Goal: Complete application form: Complete application form

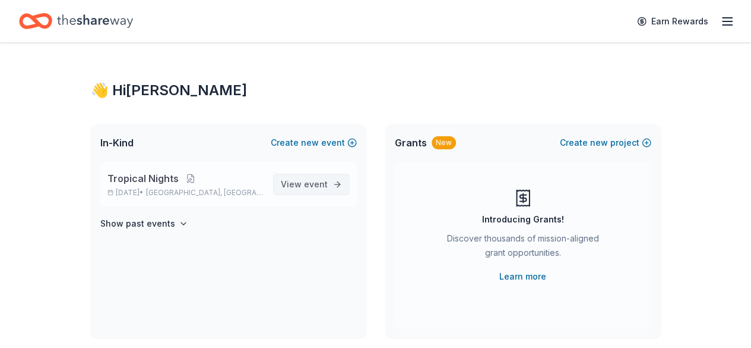
click at [299, 181] on span "View event" at bounding box center [304, 184] width 47 height 14
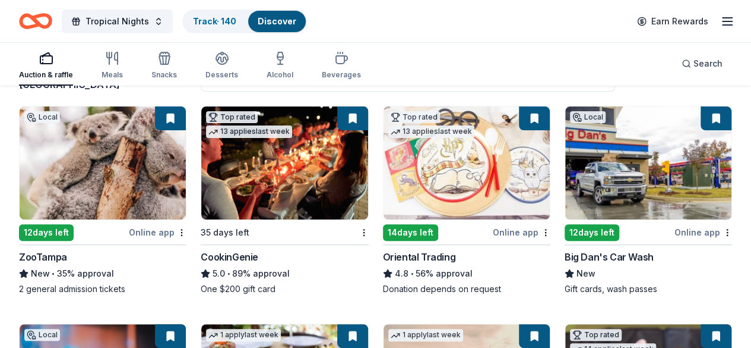
scroll to position [110, 0]
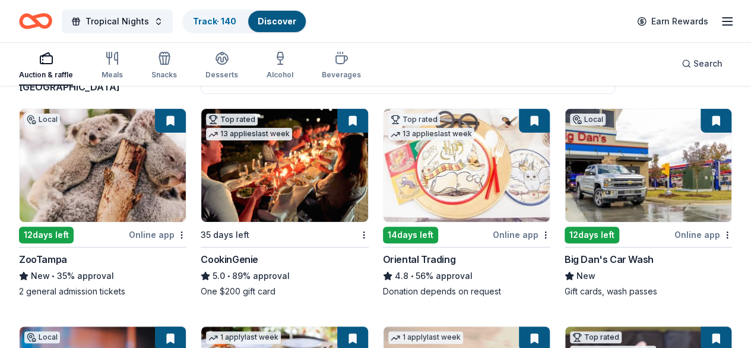
click at [91, 192] on img at bounding box center [103, 165] width 166 height 113
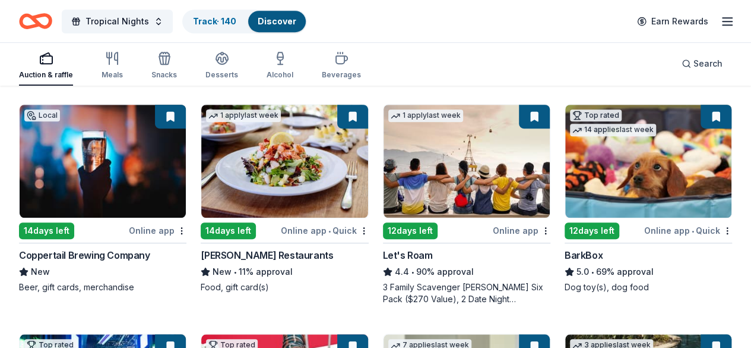
scroll to position [338, 0]
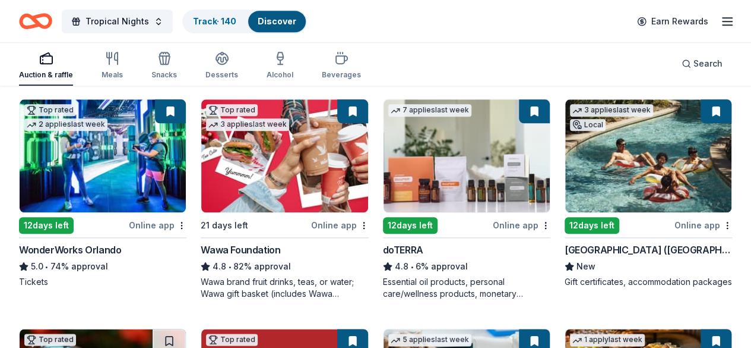
scroll to position [561, 0]
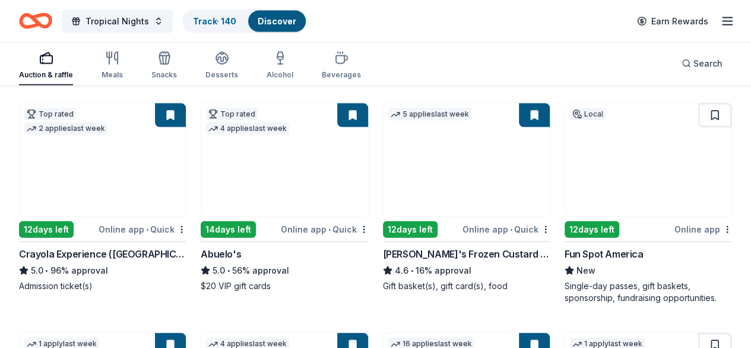
scroll to position [1243, 0]
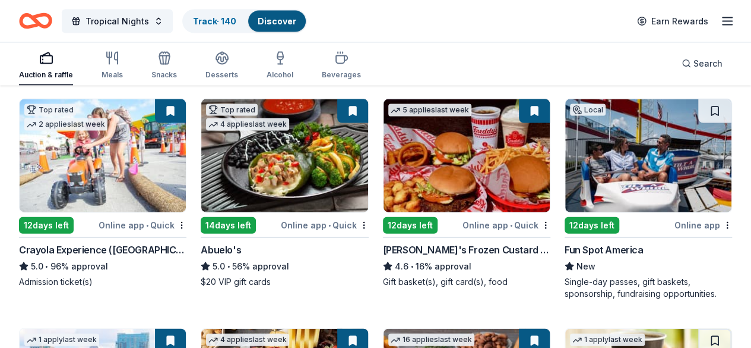
drag, startPoint x: 736, startPoint y: 295, endPoint x: 738, endPoint y: 258, distance: 36.9
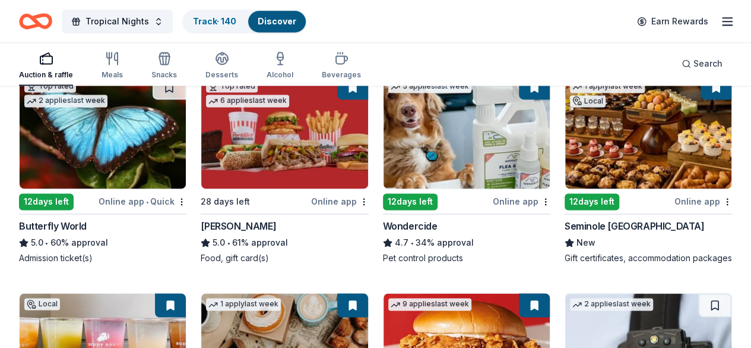
scroll to position [810, 0]
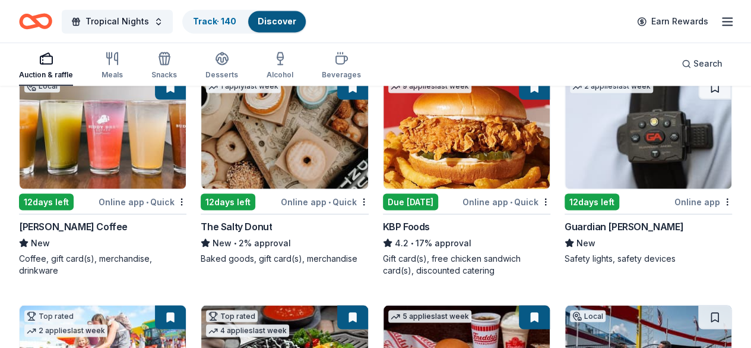
scroll to position [1030, 0]
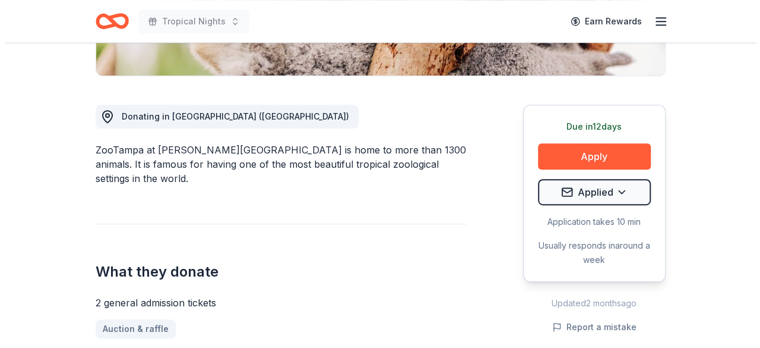
scroll to position [278, 0]
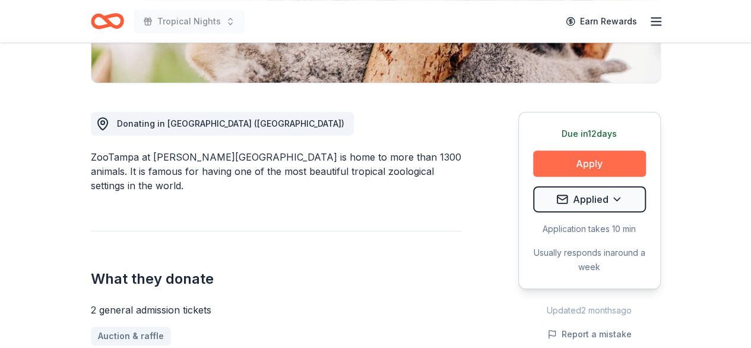
click at [558, 168] on button "Apply" at bounding box center [589, 163] width 113 height 26
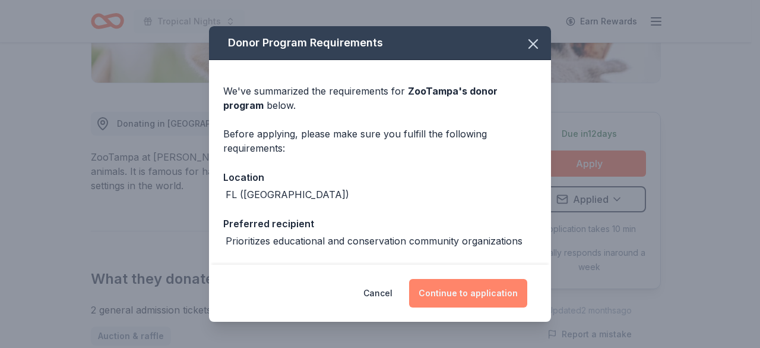
click at [451, 288] on button "Continue to application" at bounding box center [468, 293] width 118 height 29
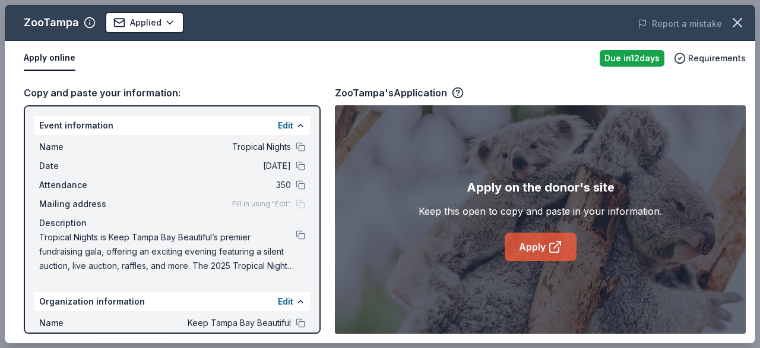
click at [529, 255] on link "Apply" at bounding box center [541, 246] width 72 height 29
click at [741, 21] on icon "button" at bounding box center [737, 22] width 17 height 17
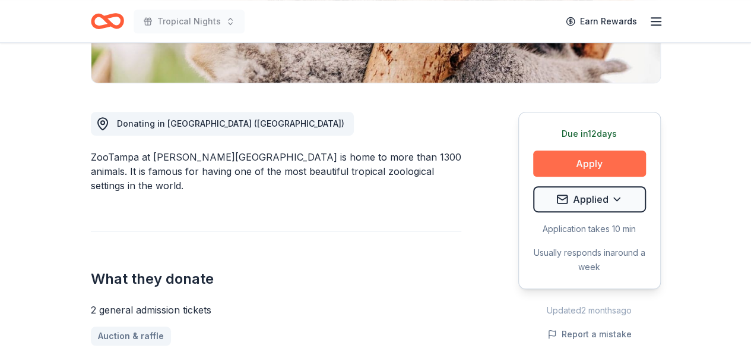
click at [596, 165] on button "Apply" at bounding box center [589, 163] width 113 height 26
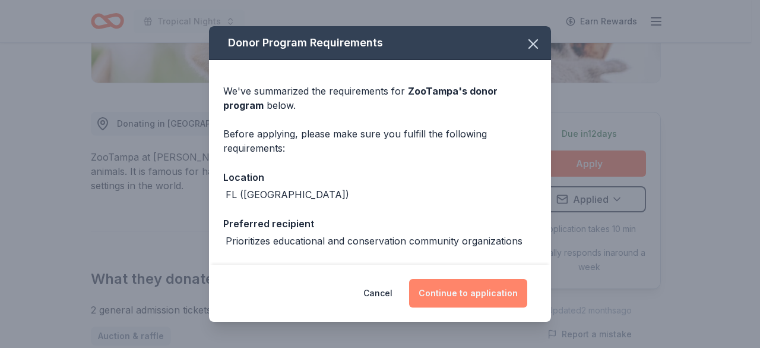
click at [463, 299] on button "Continue to application" at bounding box center [468, 293] width 118 height 29
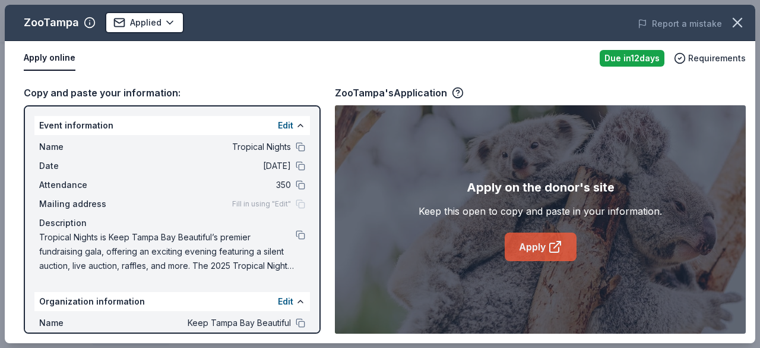
click at [529, 255] on link "Apply" at bounding box center [541, 246] width 72 height 29
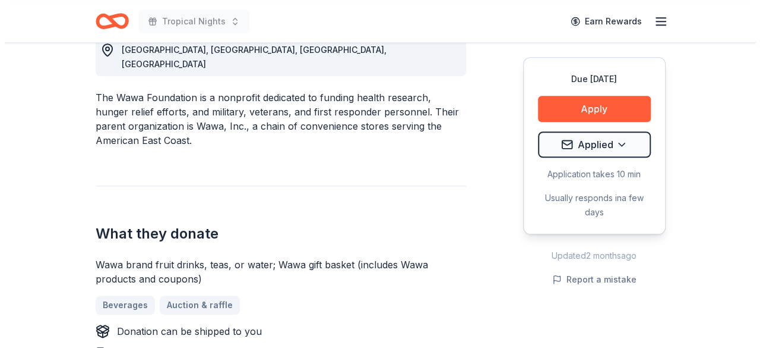
scroll to position [353, 0]
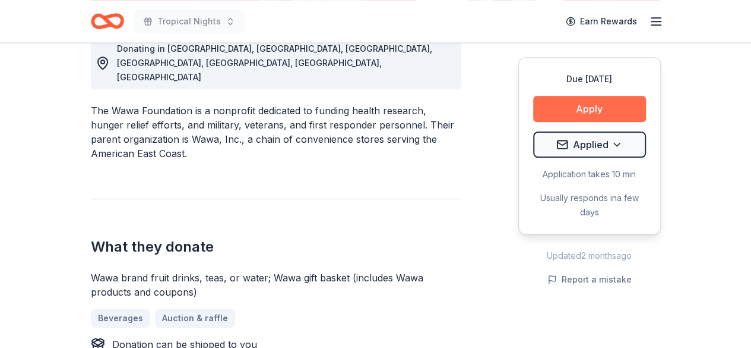
click at [600, 112] on button "Apply" at bounding box center [589, 109] width 113 height 26
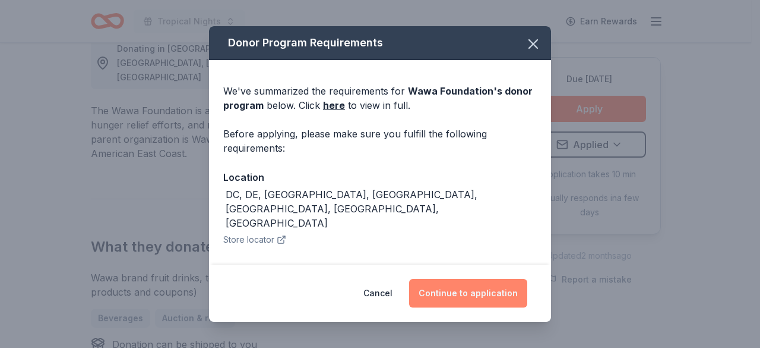
click at [475, 301] on button "Continue to application" at bounding box center [468, 293] width 118 height 29
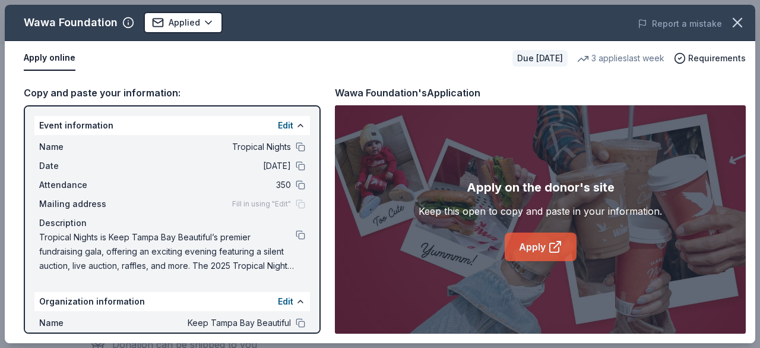
click at [525, 237] on link "Apply" at bounding box center [541, 246] width 72 height 29
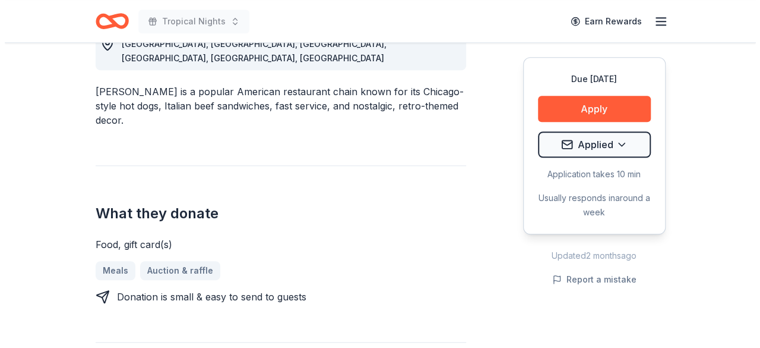
scroll to position [358, 0]
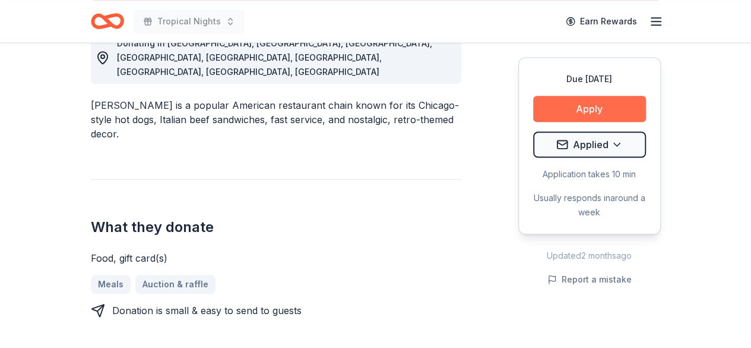
click at [600, 99] on button "Apply" at bounding box center [589, 109] width 113 height 26
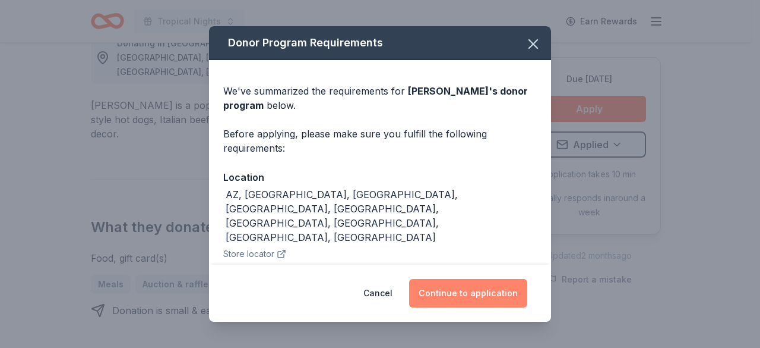
click at [469, 290] on button "Continue to application" at bounding box center [468, 293] width 118 height 29
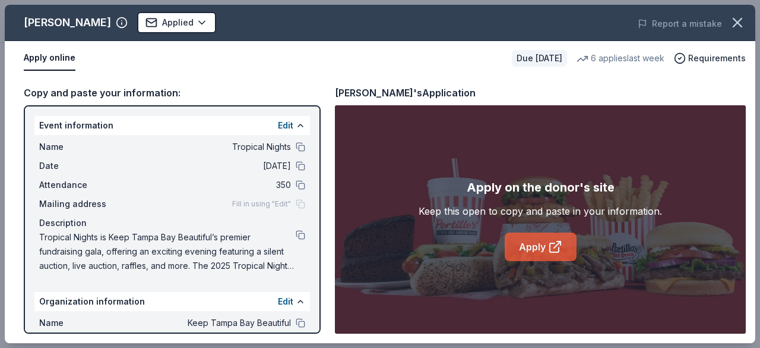
click at [536, 247] on link "Apply" at bounding box center [541, 246] width 72 height 29
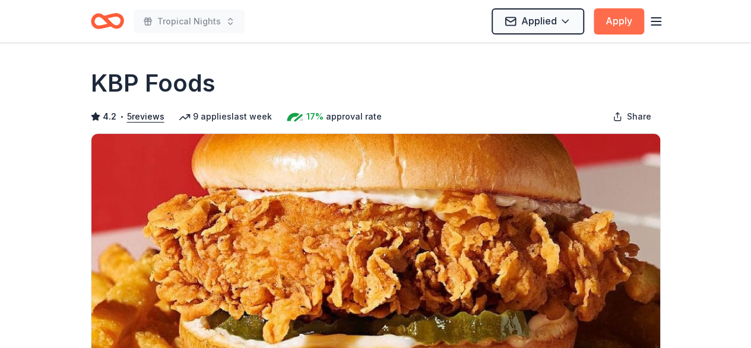
click at [618, 21] on button "Apply" at bounding box center [619, 21] width 50 height 26
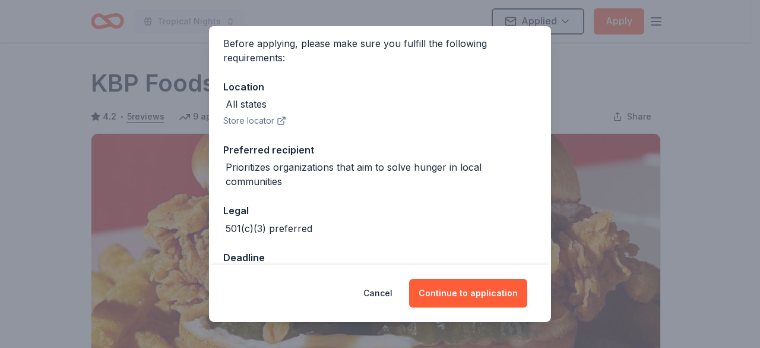
scroll to position [116, 0]
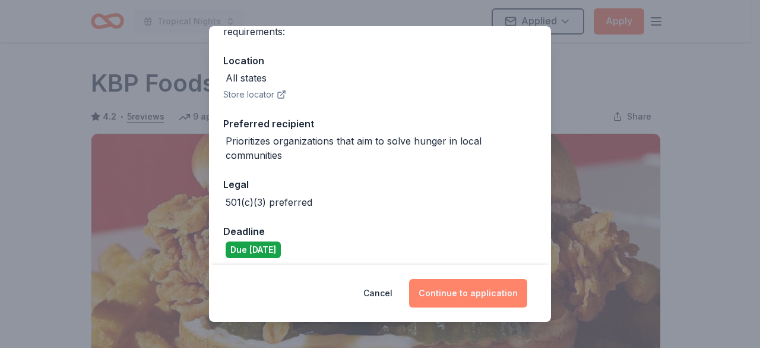
click at [456, 299] on button "Continue to application" at bounding box center [468, 293] width 118 height 29
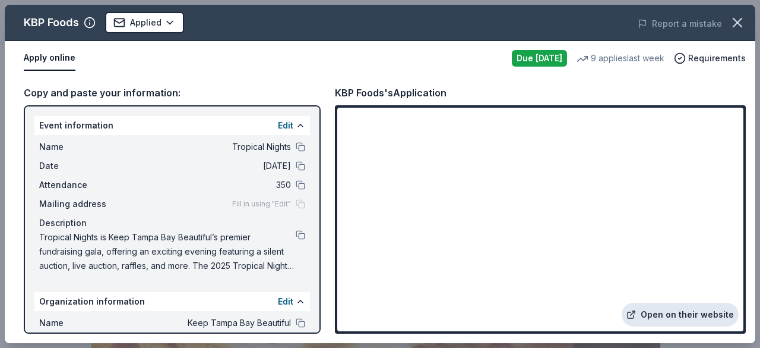
click at [653, 317] on link "Open on their website" at bounding box center [680, 314] width 117 height 24
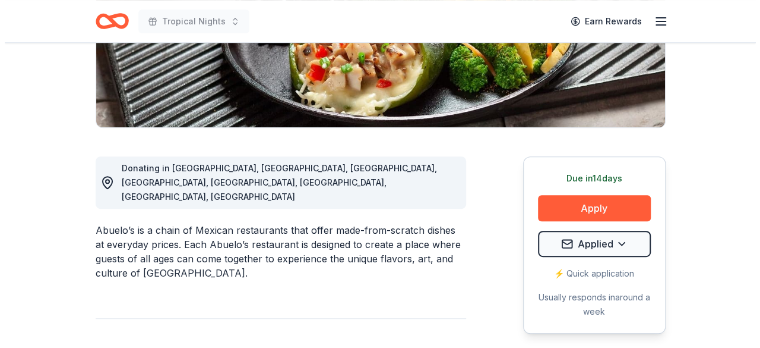
scroll to position [195, 0]
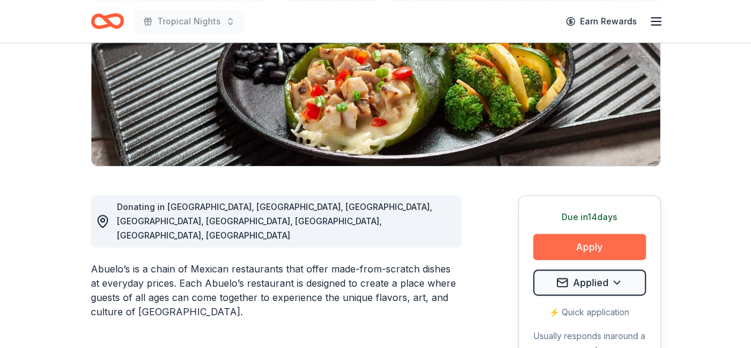
click at [588, 255] on button "Apply" at bounding box center [589, 246] width 113 height 26
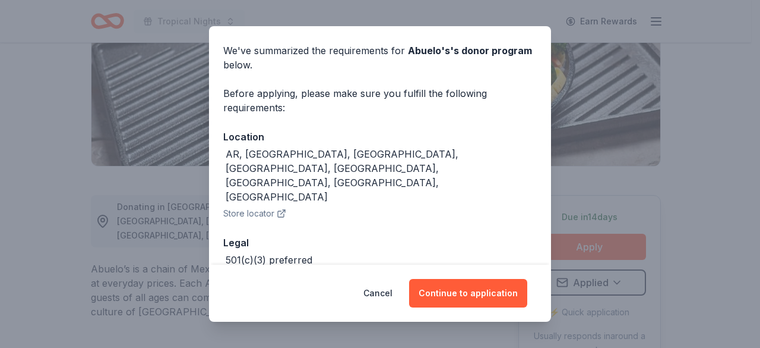
scroll to position [62, 0]
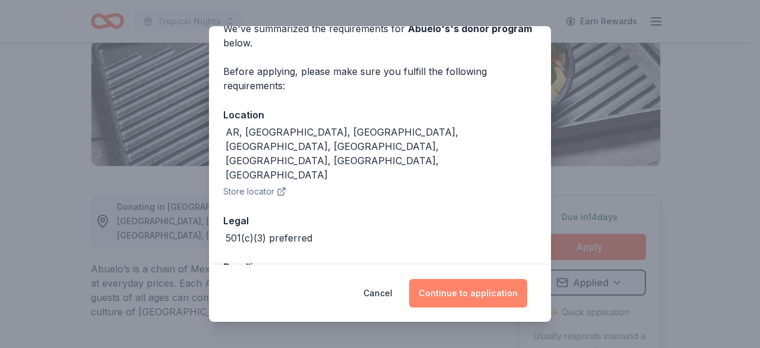
click at [482, 287] on button "Continue to application" at bounding box center [468, 293] width 118 height 29
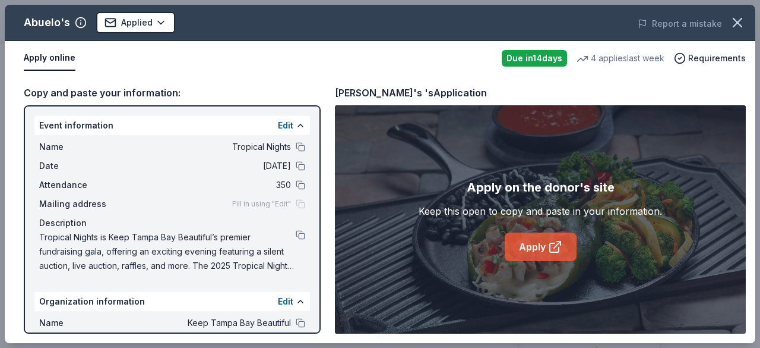
click at [526, 244] on link "Apply" at bounding box center [541, 246] width 72 height 29
